Goal: Task Accomplishment & Management: Manage account settings

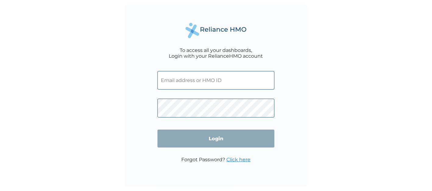
click at [181, 85] on input "text" at bounding box center [215, 80] width 117 height 19
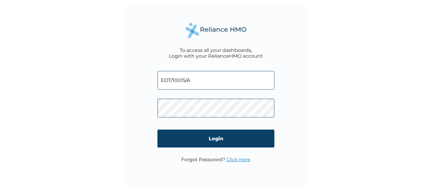
type input "EDT/10015/A"
drag, startPoint x: 200, startPoint y: 76, endPoint x: 142, endPoint y: 75, distance: 57.6
click at [142, 75] on div "To access all your dashboards, Login with your RelianceHMO account EDT/10015/A …" at bounding box center [215, 96] width 183 height 183
click at [241, 160] on link "Click here" at bounding box center [238, 160] width 24 height 6
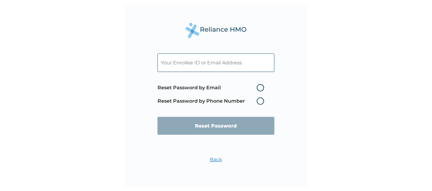
click at [261, 103] on label "Reset Password by Phone Number" at bounding box center [212, 101] width 110 height 7
click at [261, 88] on label "Reset Password by Email" at bounding box center [212, 87] width 110 height 7
click at [258, 88] on input "Reset Password by Email" at bounding box center [253, 88] width 10 height 10
radio input "true"
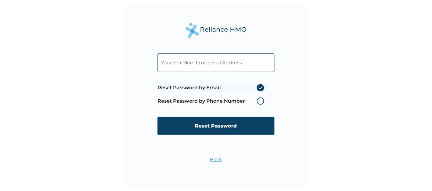
click at [250, 67] on input "text" at bounding box center [215, 63] width 117 height 19
type input "bolutife@dolphintelecom.net"
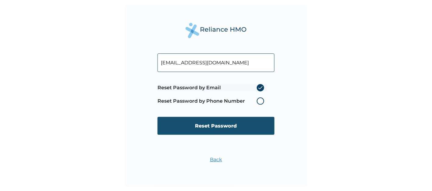
click at [201, 131] on input "Reset Password" at bounding box center [215, 126] width 117 height 18
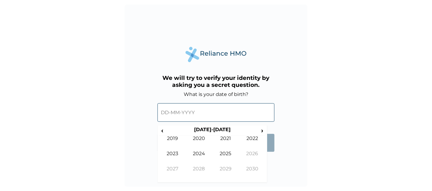
click at [211, 116] on input "text" at bounding box center [215, 112] width 117 height 19
click at [199, 130] on th "[DATE]-[DATE]" at bounding box center [211, 131] width 93 height 9
click at [164, 131] on span "‹" at bounding box center [162, 131] width 6 height 8
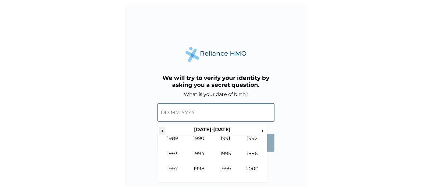
click at [164, 131] on span "‹" at bounding box center [162, 131] width 6 height 8
click at [260, 131] on span "›" at bounding box center [262, 131] width 7 height 8
click at [250, 153] on td "1996" at bounding box center [252, 158] width 27 height 15
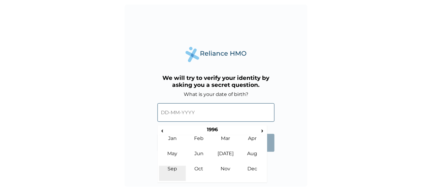
click at [172, 174] on td "Sep" at bounding box center [172, 173] width 27 height 15
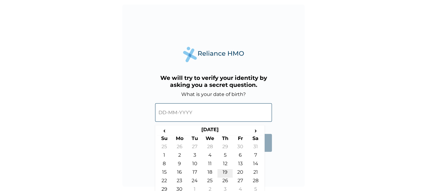
click at [223, 174] on td "19" at bounding box center [225, 174] width 15 height 9
type input "[DATE]"
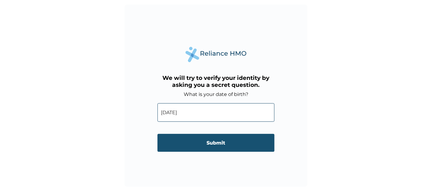
click at [220, 149] on input "Submit" at bounding box center [215, 143] width 117 height 18
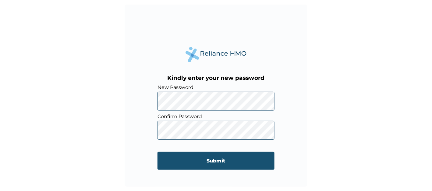
click at [218, 158] on input "Submit" at bounding box center [215, 161] width 117 height 18
